Goal: Check status: Check status

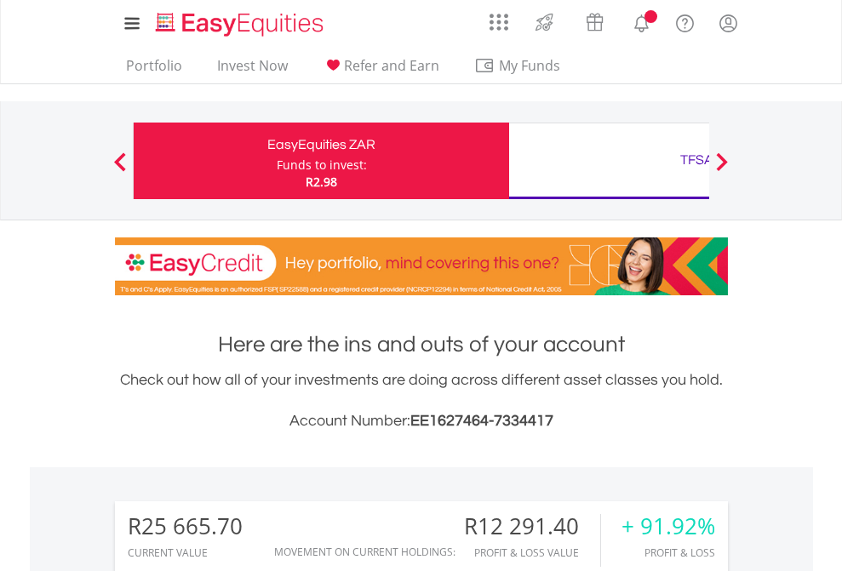
scroll to position [163, 267]
click at [277, 161] on div "Funds to invest:" at bounding box center [322, 165] width 90 height 17
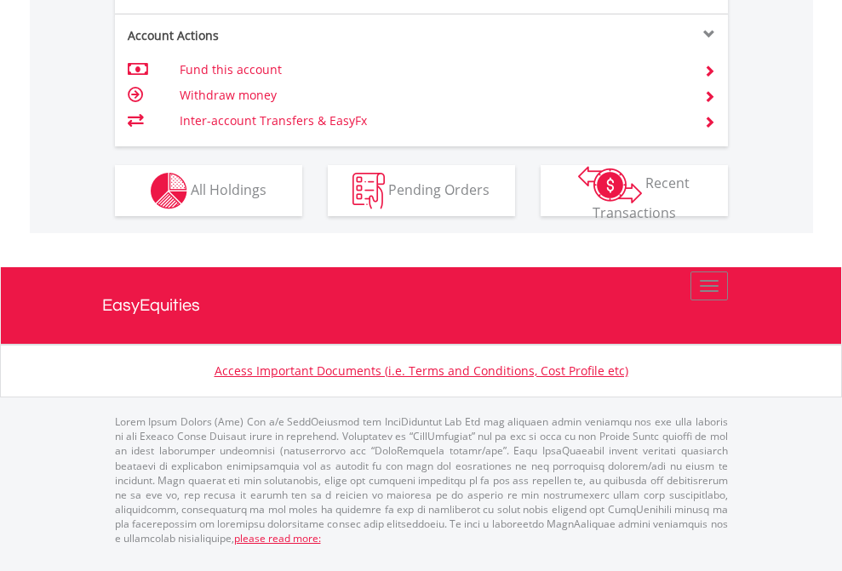
scroll to position [1631, 0]
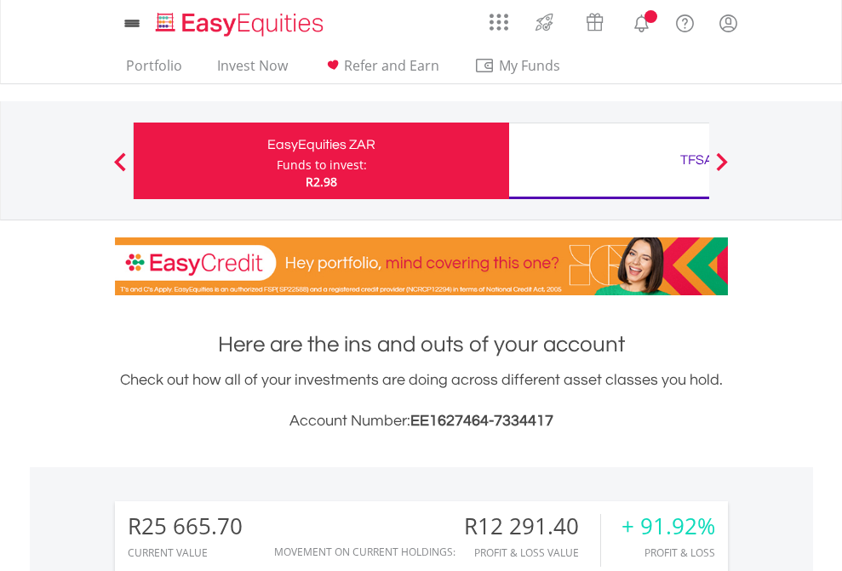
scroll to position [163, 267]
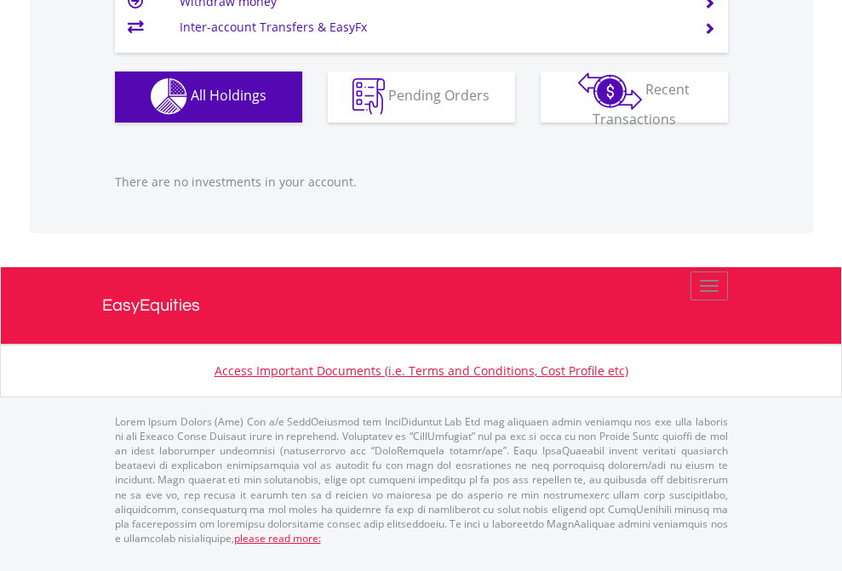
scroll to position [163, 267]
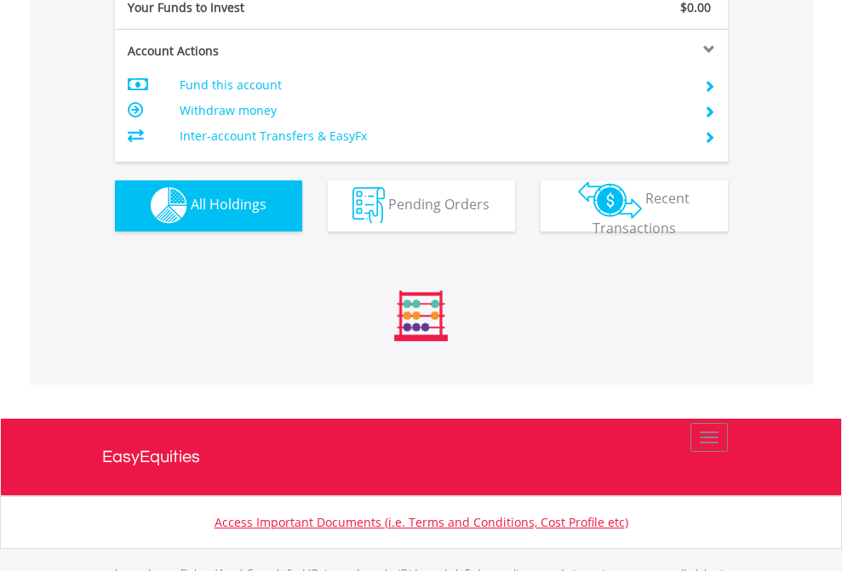
scroll to position [1685, 0]
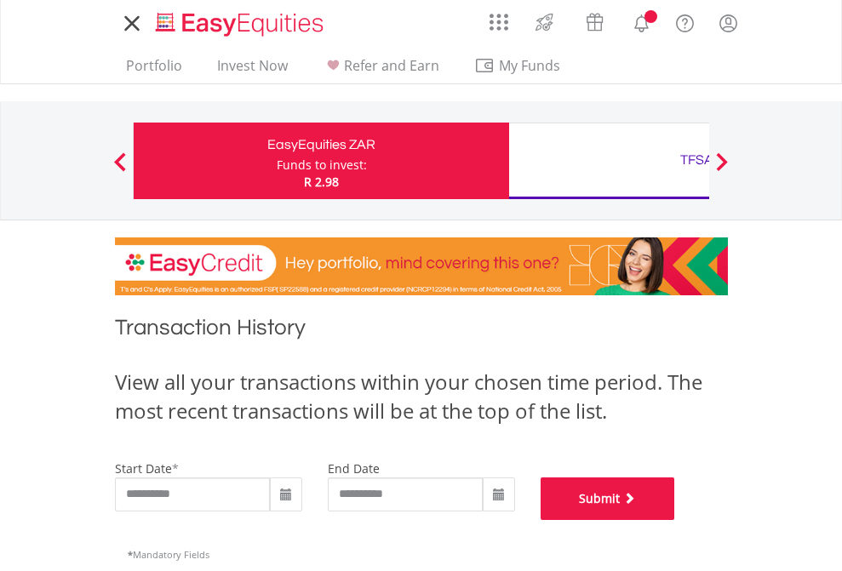
click at [675, 520] on button "Submit" at bounding box center [607, 498] width 134 height 43
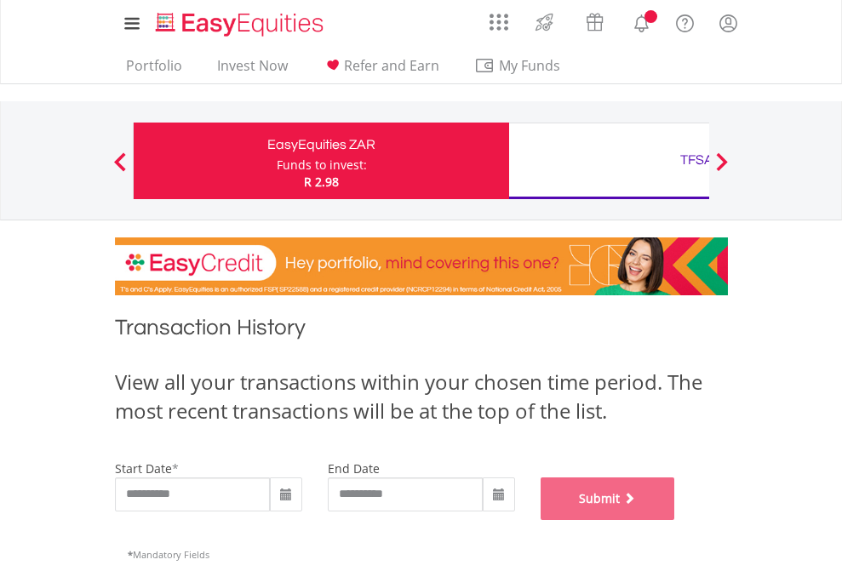
scroll to position [690, 0]
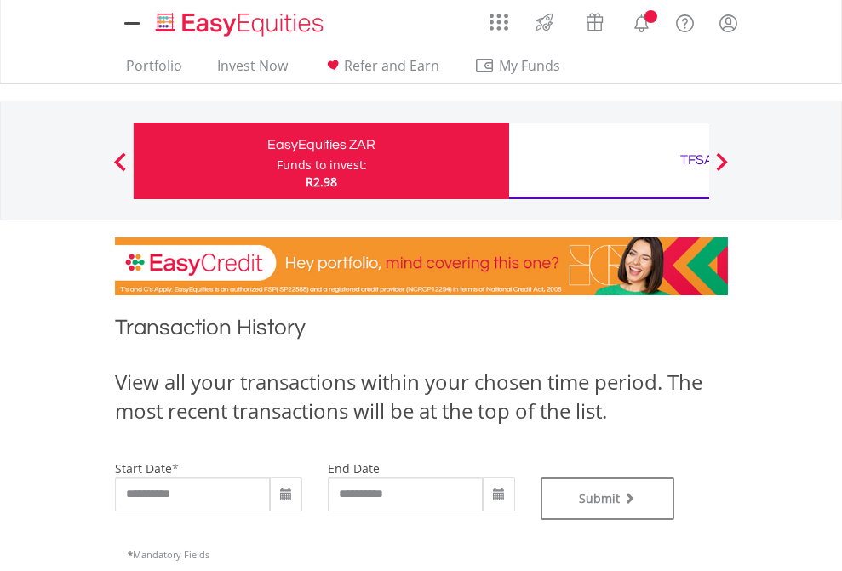
click at [608, 161] on div "TFSA" at bounding box center [696, 160] width 355 height 24
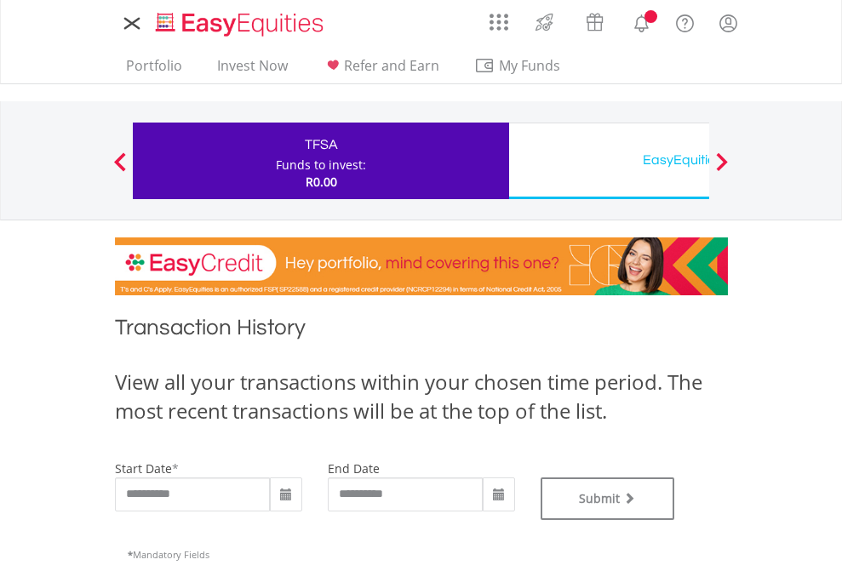
type input "**********"
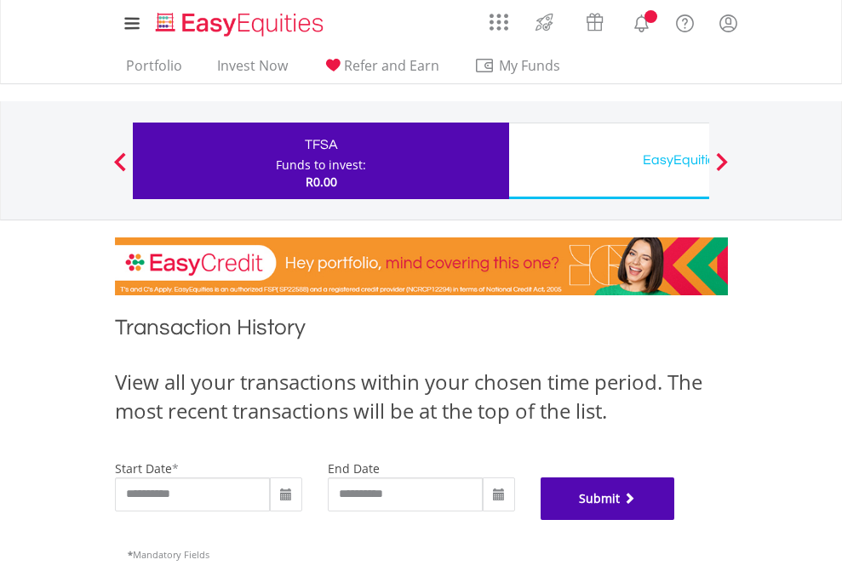
click at [675, 520] on button "Submit" at bounding box center [607, 498] width 134 height 43
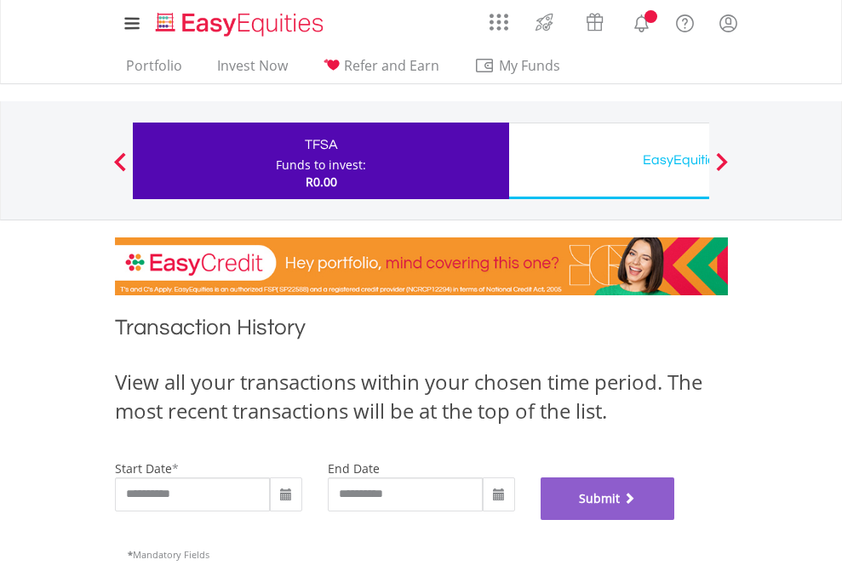
scroll to position [690, 0]
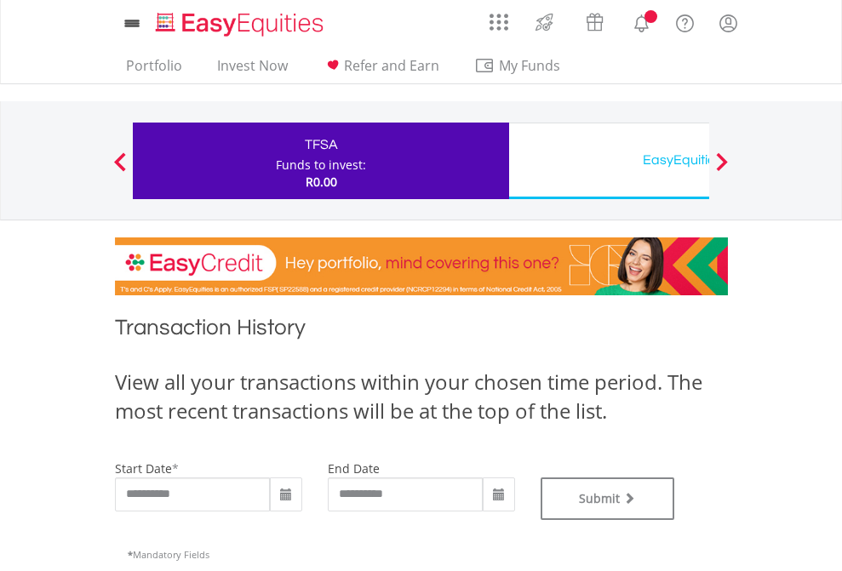
click at [608, 161] on div "EasyEquities USD" at bounding box center [696, 160] width 355 height 24
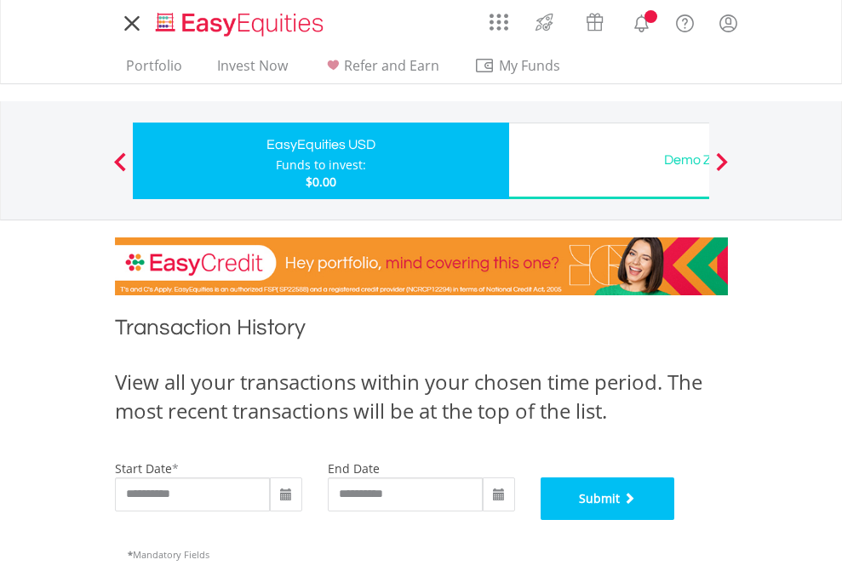
click at [675, 520] on button "Submit" at bounding box center [607, 498] width 134 height 43
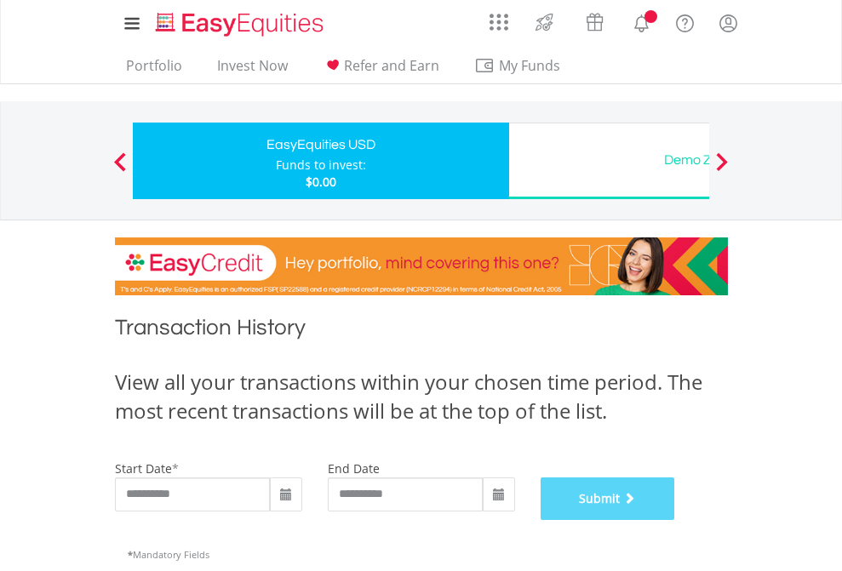
scroll to position [690, 0]
